Goal: Check status

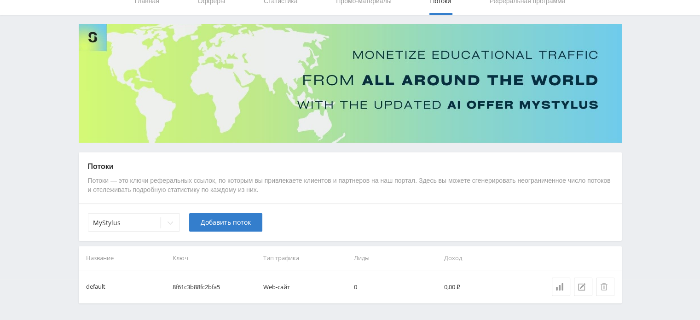
scroll to position [70, 0]
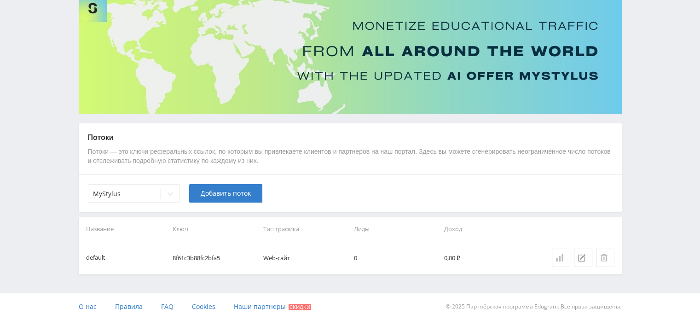
click at [556, 253] on link at bounding box center [561, 258] width 18 height 18
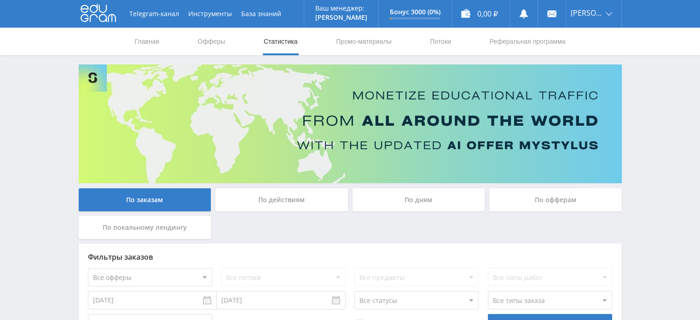
scroll to position [72, 0]
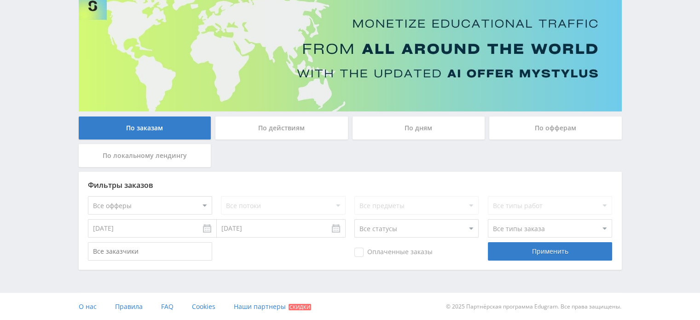
click at [388, 124] on div "По дням" at bounding box center [419, 128] width 133 height 23
click at [0, 0] on input "По дням" at bounding box center [0, 0] width 0 height 0
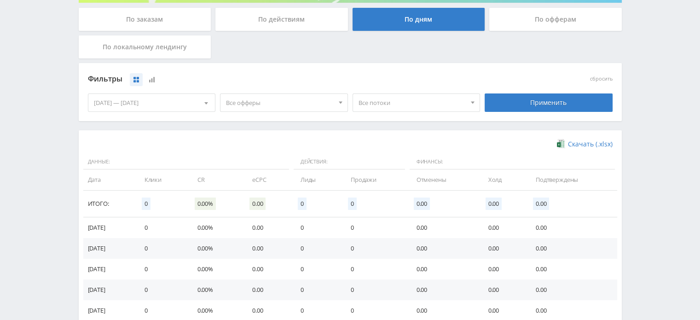
scroll to position [184, 0]
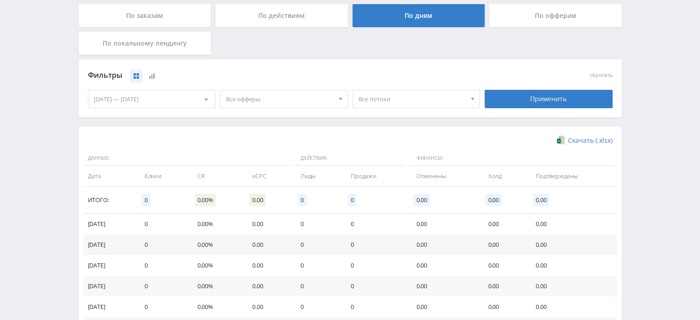
click at [310, 13] on div "По действиям" at bounding box center [282, 15] width 133 height 23
click at [0, 0] on input "По действиям" at bounding box center [0, 0] width 0 height 0
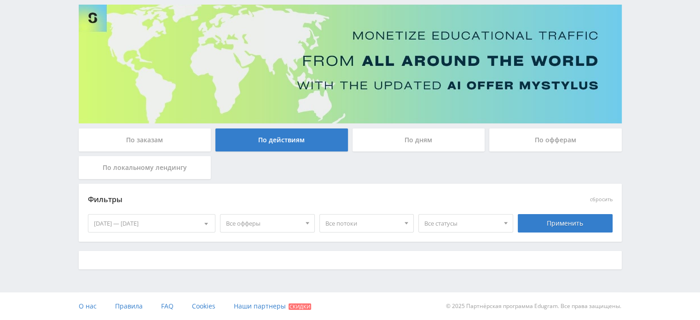
scroll to position [59, 0]
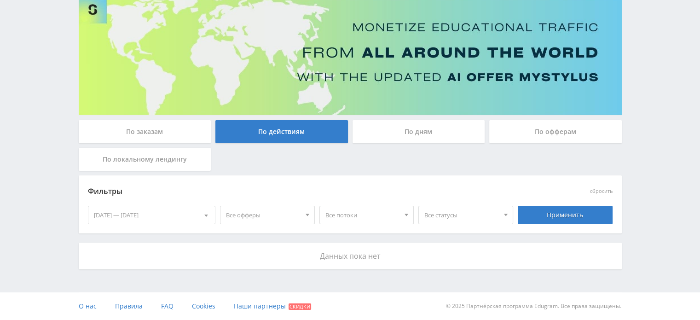
drag, startPoint x: 427, startPoint y: 142, endPoint x: 435, endPoint y: 137, distance: 9.6
click at [428, 142] on div "По дням" at bounding box center [419, 131] width 133 height 23
click at [0, 0] on input "По дням" at bounding box center [0, 0] width 0 height 0
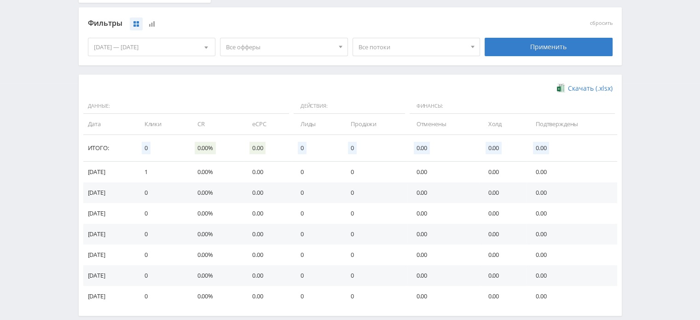
scroll to position [276, 0]
